Goal: Complete application form: Complete application form

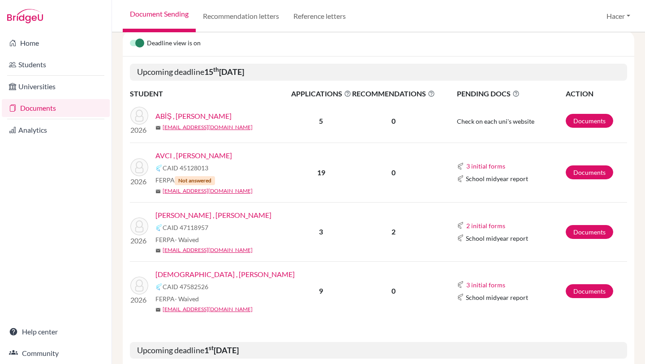
scroll to position [121, 0]
click at [594, 232] on link "Documents" at bounding box center [588, 231] width 47 height 14
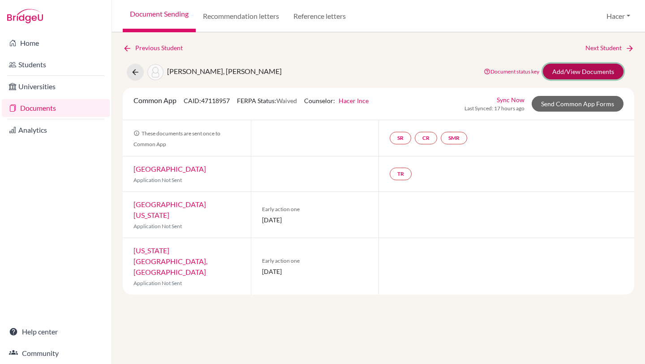
click at [577, 73] on link "Add/View Documents" at bounding box center [583, 72] width 81 height 16
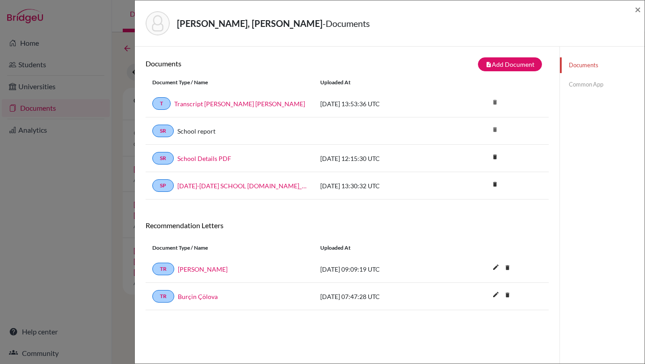
click at [576, 82] on link "Common App" at bounding box center [602, 85] width 85 height 16
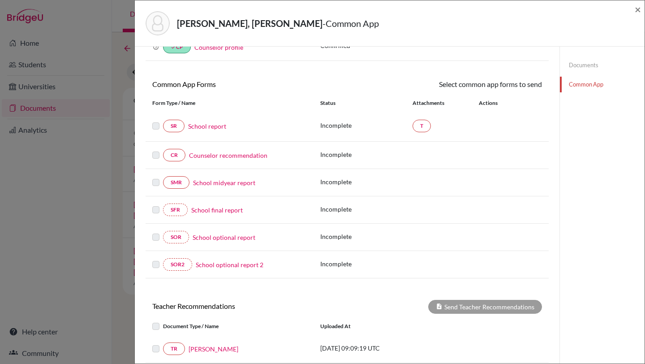
scroll to position [39, 0]
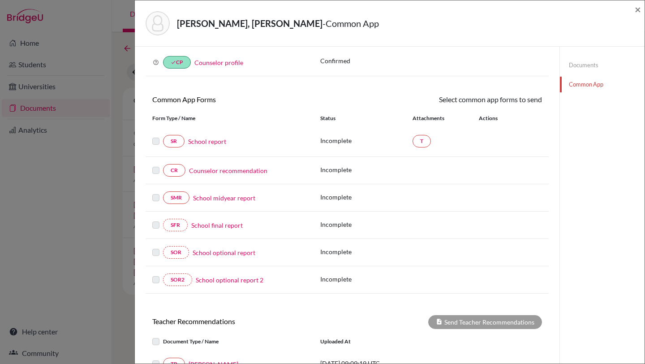
click at [215, 169] on link "Counselor recommendation" at bounding box center [228, 170] width 78 height 9
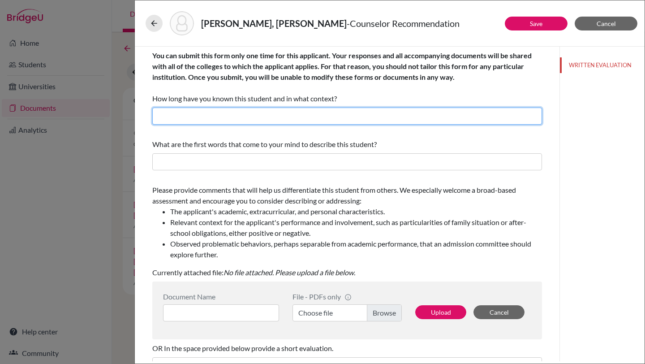
click at [223, 119] on input "text" at bounding box center [346, 115] width 389 height 17
click at [224, 116] on input "I have known [PERSON_NAME] for three years as the school counselor." at bounding box center [346, 115] width 389 height 17
click at [246, 119] on input "I have known [PERSON_NAME] for three years as the school counselor." at bounding box center [346, 115] width 389 height 17
type input "I have known [PERSON_NAME] for two years as the school counselor."
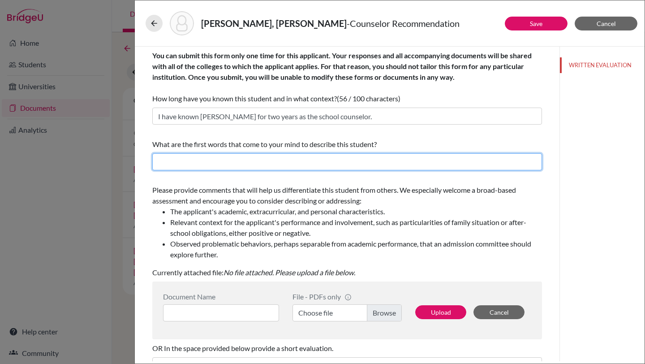
click at [219, 161] on input "text" at bounding box center [346, 161] width 389 height 17
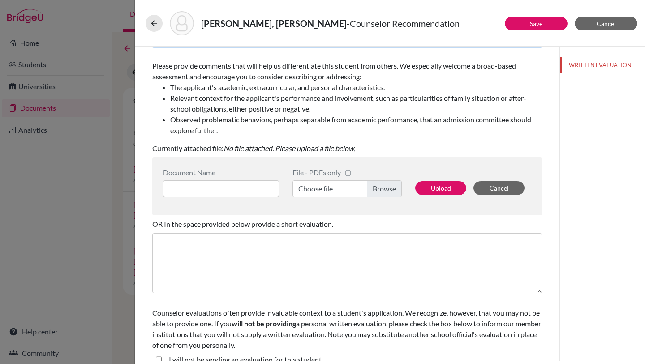
scroll to position [135, 0]
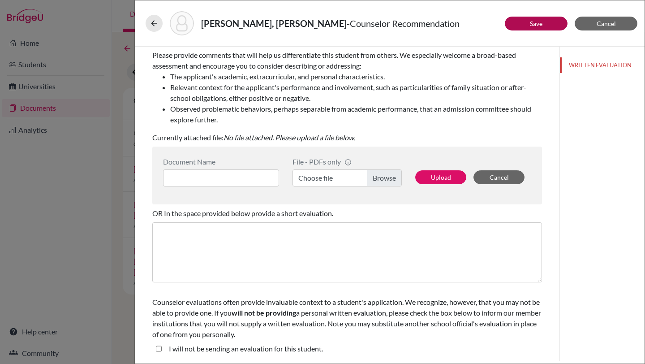
type input "intelligent, cooperative, caring, practical, respectful, entrepreneurship skills"
click at [524, 28] on button "Save" at bounding box center [536, 24] width 63 height 14
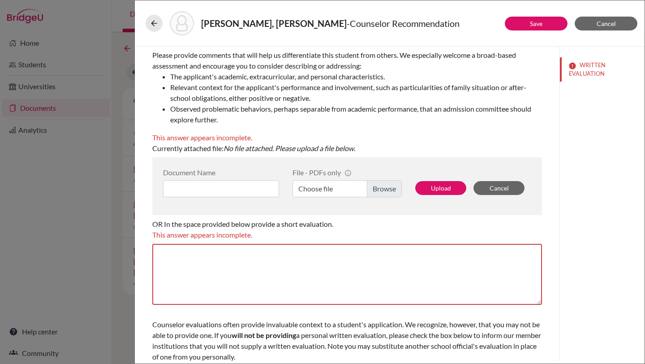
click at [99, 178] on div "[PERSON_NAME], [PERSON_NAME] - Counselor Recommendation Save Cancel You can sub…" at bounding box center [322, 182] width 645 height 364
click at [600, 62] on button "WRITTEN EVALUATION" at bounding box center [602, 69] width 85 height 24
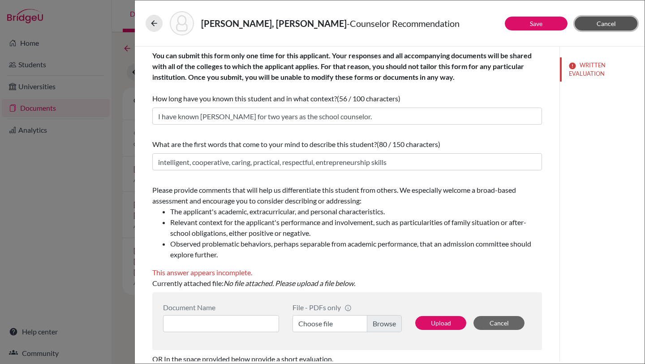
click at [615, 19] on button "Cancel" at bounding box center [605, 24] width 63 height 14
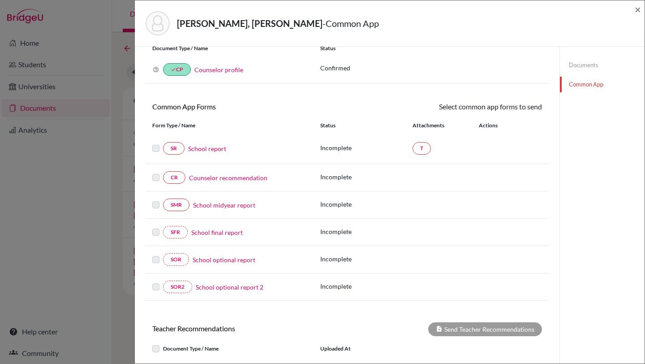
scroll to position [27, 0]
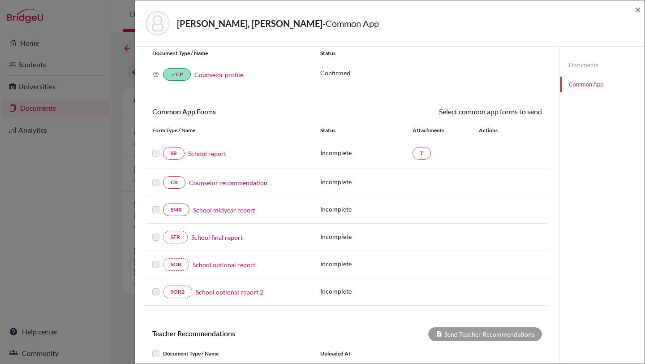
click at [90, 282] on div "[PERSON_NAME], [PERSON_NAME] - Common App × × REQUIRED INFORMATION Document Typ…" at bounding box center [322, 182] width 645 height 364
